Goal: Information Seeking & Learning: Learn about a topic

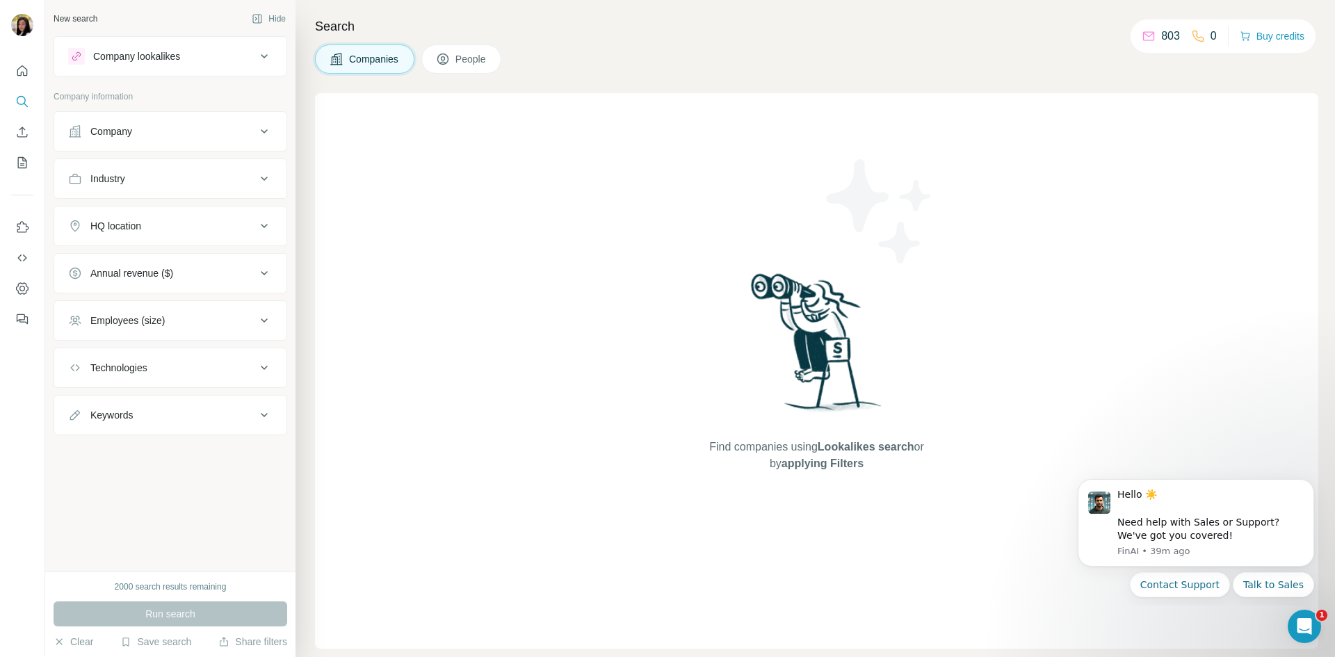
click at [229, 63] on div "Company lookalikes" at bounding box center [162, 56] width 188 height 17
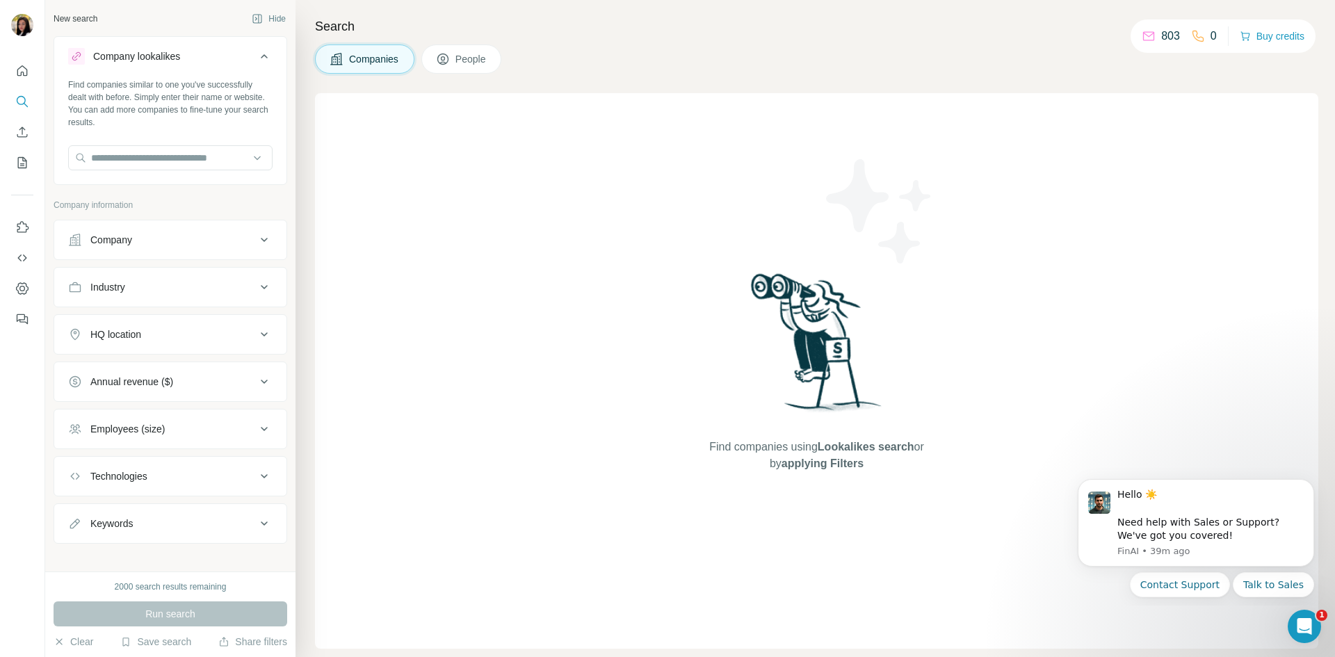
click at [256, 54] on icon at bounding box center [264, 56] width 17 height 17
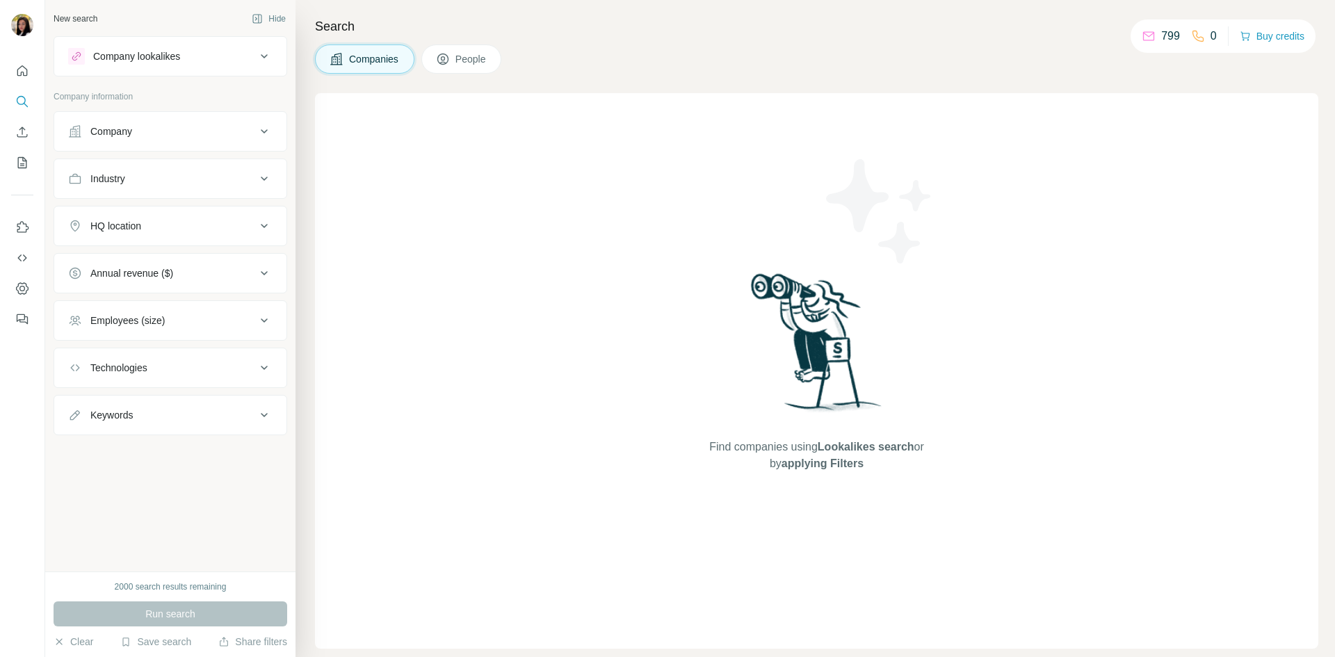
click at [1184, 40] on div "799 0" at bounding box center [1179, 35] width 75 height 19
click at [1179, 54] on div "Companies People" at bounding box center [816, 59] width 1003 height 29
